Goal: Check status: Check status

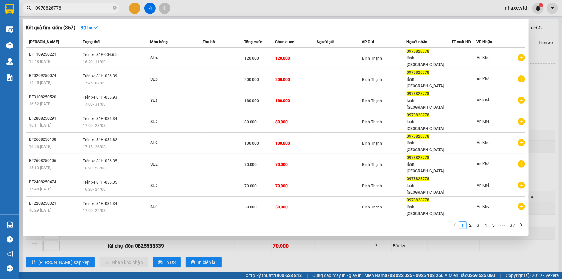
click at [149, 8] on div at bounding box center [281, 139] width 562 height 279
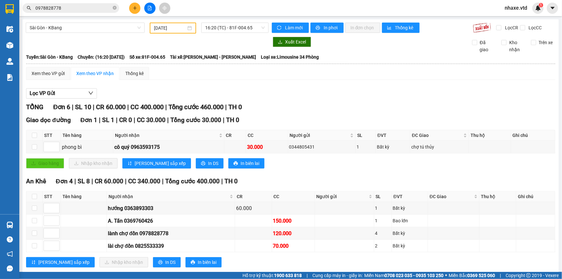
click at [168, 30] on input "[DATE]" at bounding box center [170, 27] width 32 height 7
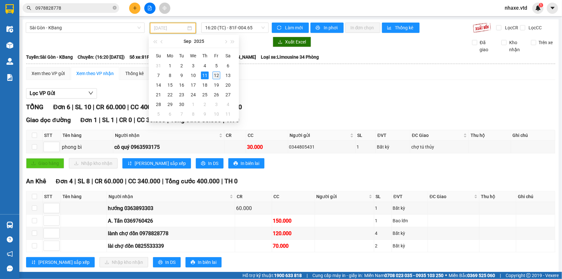
click at [215, 74] on div "12" at bounding box center [216, 75] width 8 height 8
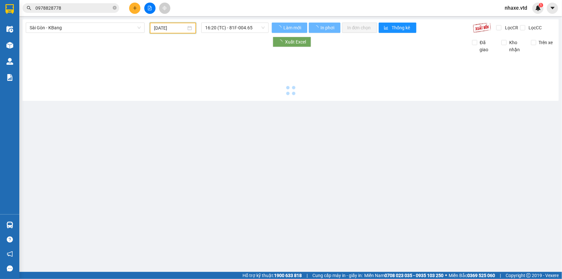
type input "[DATE]"
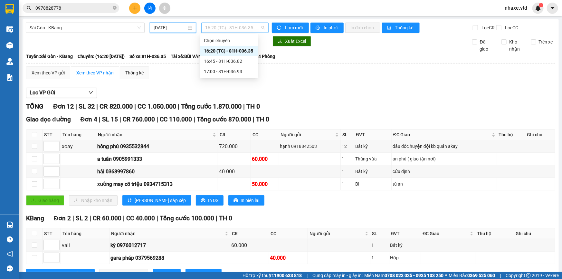
click at [243, 29] on span "16:20 (TC) - 81H-036.35" at bounding box center [235, 28] width 60 height 10
click at [237, 60] on div "16:45 - 81H-036.82" at bounding box center [229, 61] width 50 height 7
